Goal: Task Accomplishment & Management: Manage account settings

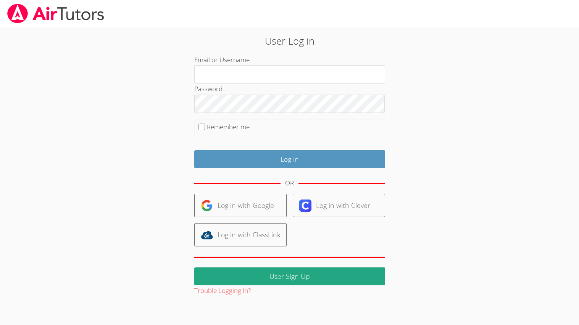
click at [391, 188] on div "User Log in Email or Username Password Remember me Log in OR Log in with Google…" at bounding box center [289, 165] width 313 height 263
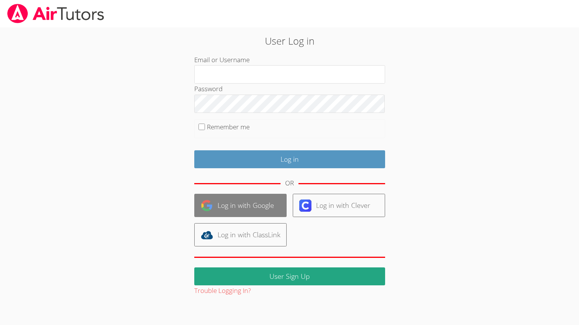
click at [275, 202] on link "Log in with Google" at bounding box center [240, 205] width 92 height 23
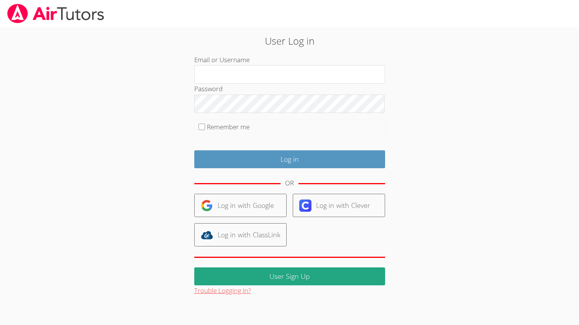
click at [239, 291] on button "Trouble Logging In?" at bounding box center [222, 291] width 57 height 11
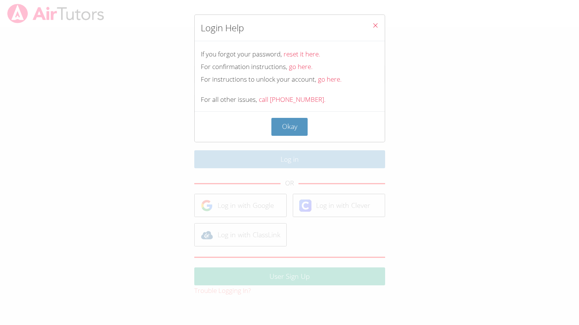
click at [298, 117] on div "Okay" at bounding box center [290, 127] width 190 height 31
click at [297, 67] on link "go here." at bounding box center [301, 66] width 24 height 9
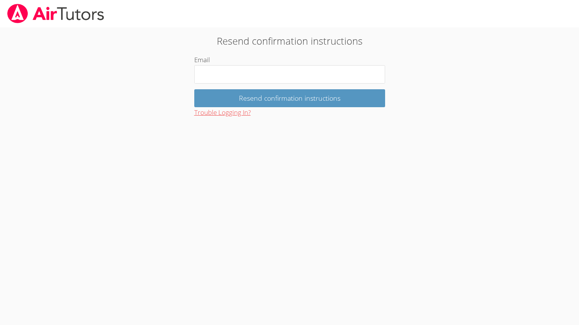
click at [244, 114] on button "Trouble Logging In?" at bounding box center [222, 112] width 57 height 11
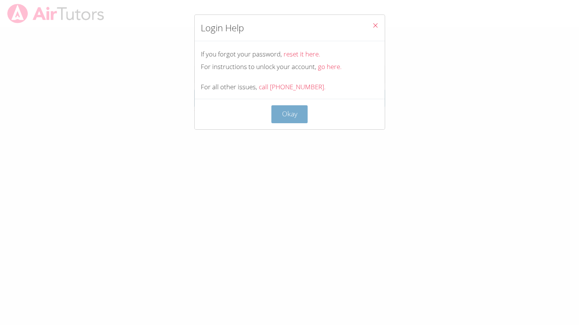
click at [274, 115] on button "Okay" at bounding box center [290, 114] width 37 height 18
